Goal: Find specific fact: Find specific fact

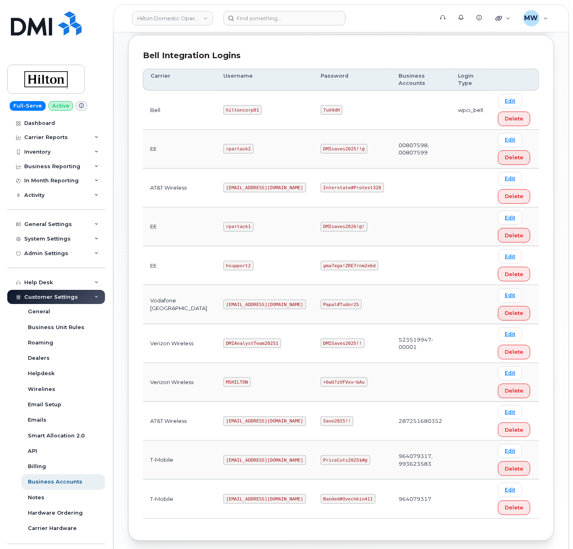
scroll to position [239, 0]
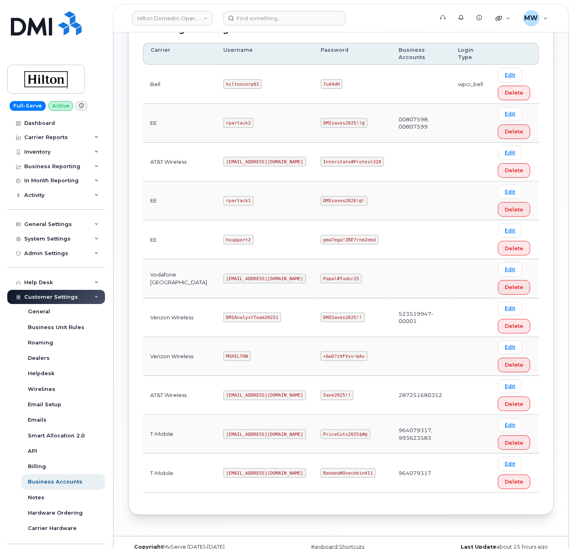
click at [242, 468] on code "[EMAIL_ADDRESS][DOMAIN_NAME]" at bounding box center [264, 473] width 83 height 10
copy code "[EMAIL_ADDRESS][DOMAIN_NAME]"
click at [331, 468] on code "Banded#Ovechkin411" at bounding box center [348, 473] width 55 height 10
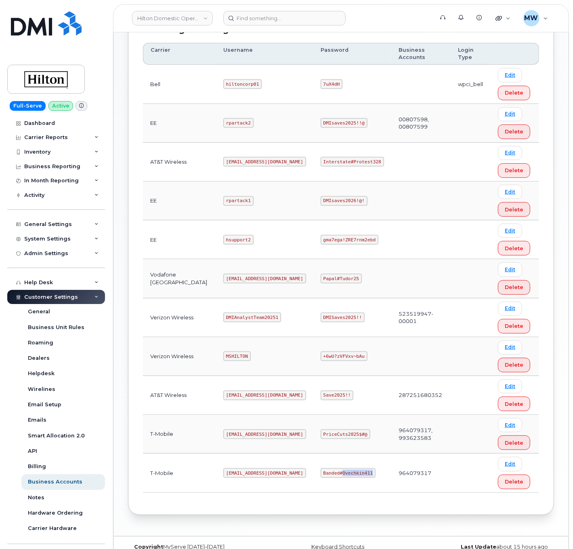
click at [331, 468] on code "Banded#Ovechkin411" at bounding box center [348, 473] width 55 height 10
copy code "Banded#Ovechkin411"
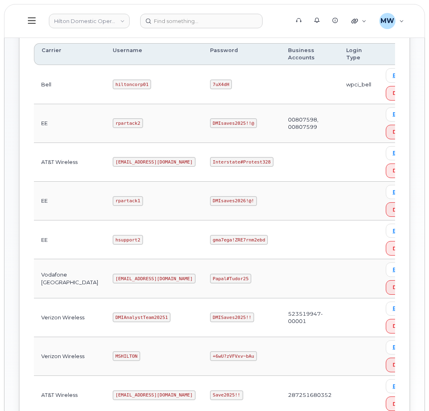
click at [113, 167] on code "[EMAIL_ADDRESS][DOMAIN_NAME]" at bounding box center [154, 162] width 83 height 10
copy code "[EMAIL_ADDRESS][DOMAIN_NAME]"
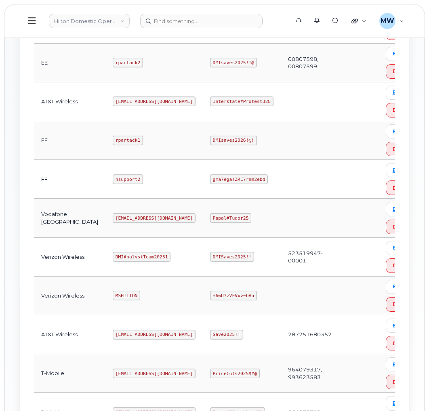
click at [210, 104] on code "Interstate#Protest328" at bounding box center [241, 102] width 63 height 10
copy code "Interstate#Protest328"
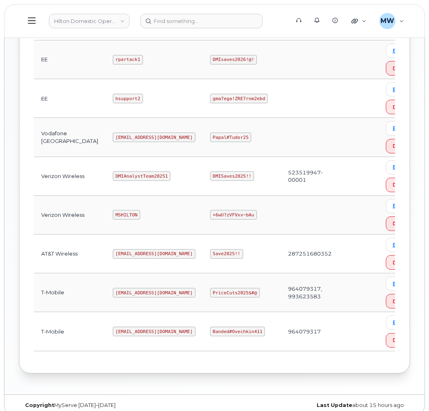
scroll to position [392, 0]
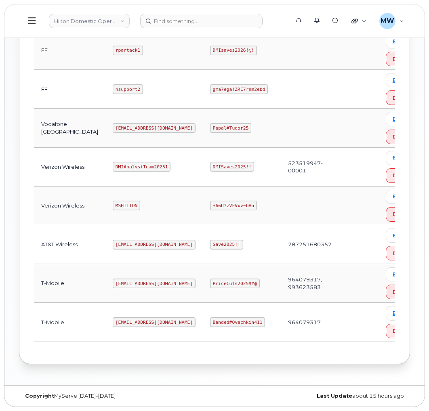
click at [113, 206] on code "MSHILTON" at bounding box center [126, 206] width 27 height 10
copy code "MSHILTON"
click at [210, 205] on code "+6wU?zVFVxv~bAu" at bounding box center [233, 206] width 47 height 10
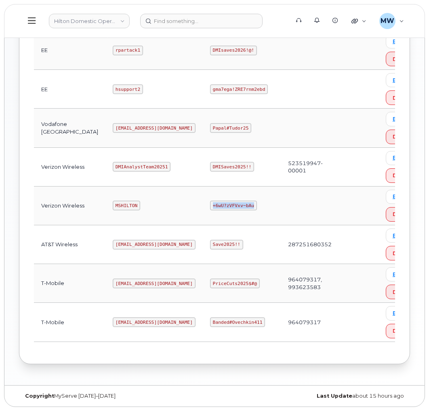
click at [210, 205] on code "+6wU?zVFVxv~bAu" at bounding box center [233, 206] width 47 height 10
copy code "+6wU?zVFVxv~bAu"
